Goal: Navigation & Orientation: Find specific page/section

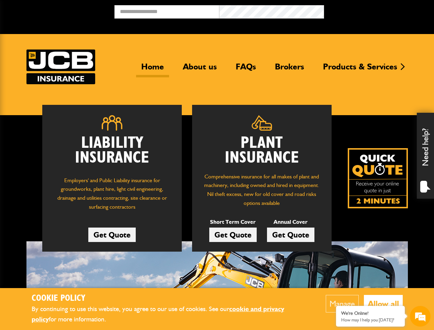
click at [342, 304] on button "Manage" at bounding box center [342, 304] width 33 height 18
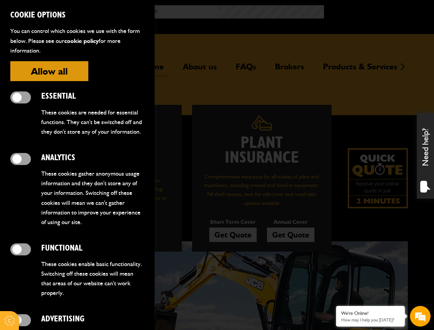
click at [383, 304] on div at bounding box center [217, 165] width 434 height 330
click at [426, 156] on div "Need help?" at bounding box center [425, 156] width 17 height 86
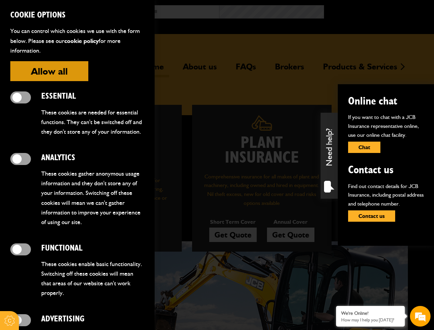
click at [421, 316] on em at bounding box center [420, 316] width 19 height 19
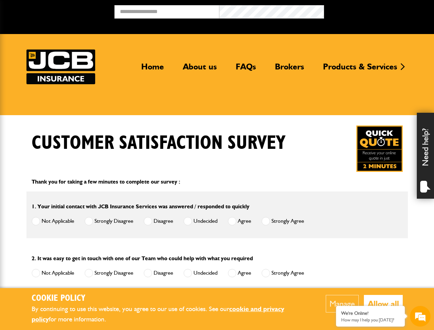
click at [342, 304] on button "Manage" at bounding box center [342, 304] width 33 height 18
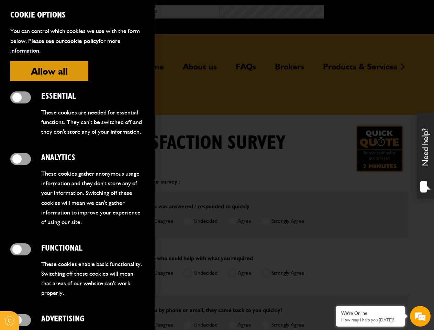
click at [383, 304] on div at bounding box center [217, 165] width 434 height 330
click at [426, 156] on div "Need help?" at bounding box center [425, 156] width 17 height 86
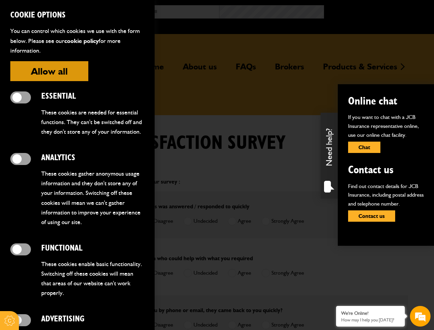
click at [421, 316] on em at bounding box center [420, 316] width 19 height 19
